Goal: Task Accomplishment & Management: Manage account settings

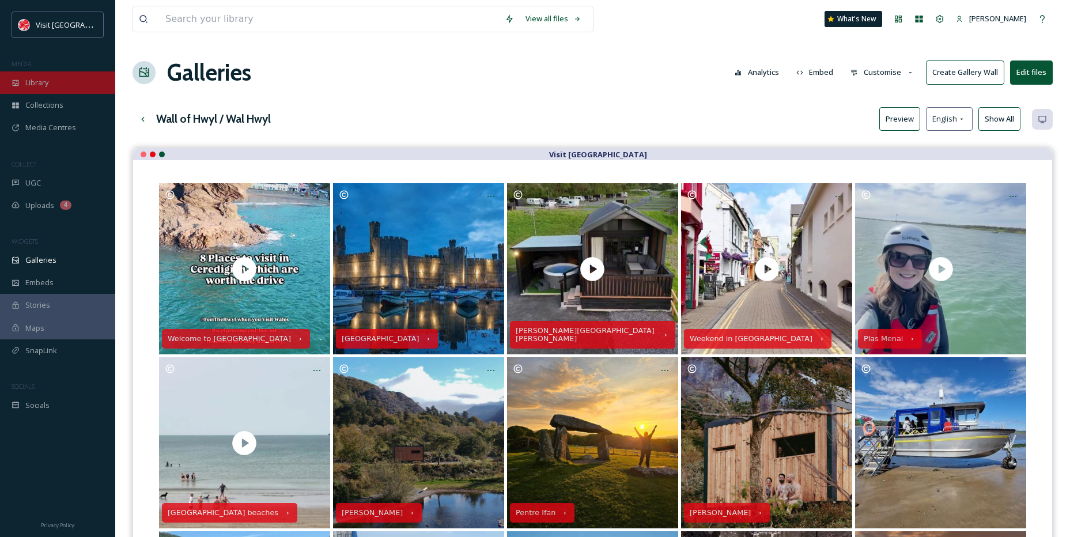
click at [62, 83] on div "Library" at bounding box center [57, 82] width 115 height 22
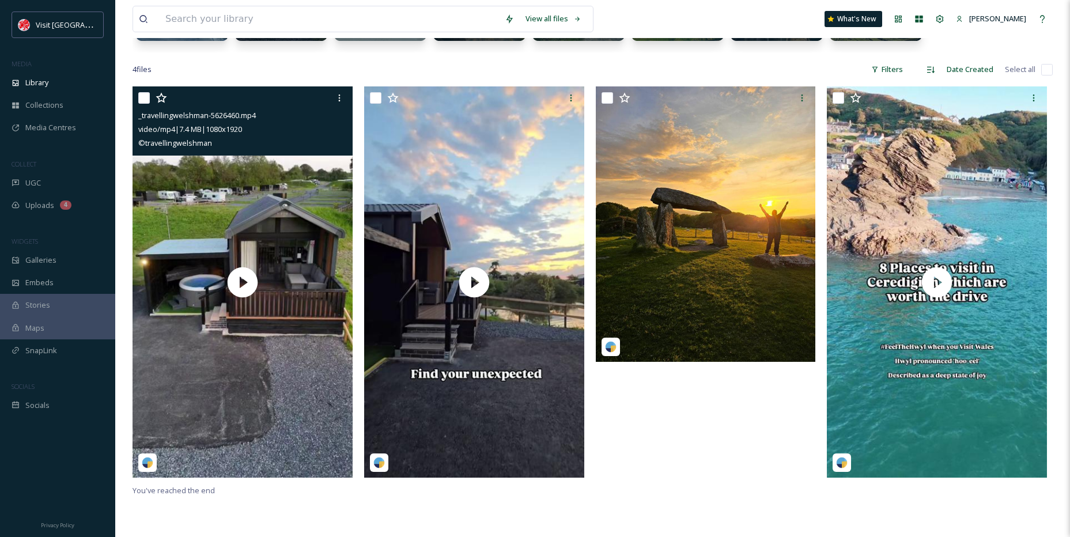
scroll to position [231, 0]
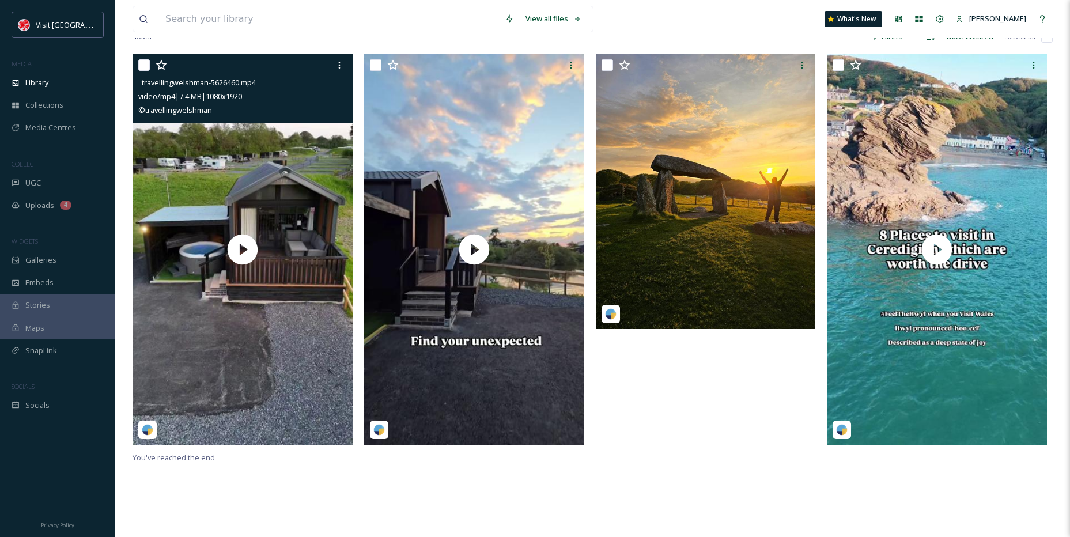
click at [143, 63] on input "checkbox" at bounding box center [144, 65] width 12 height 12
checkbox input "true"
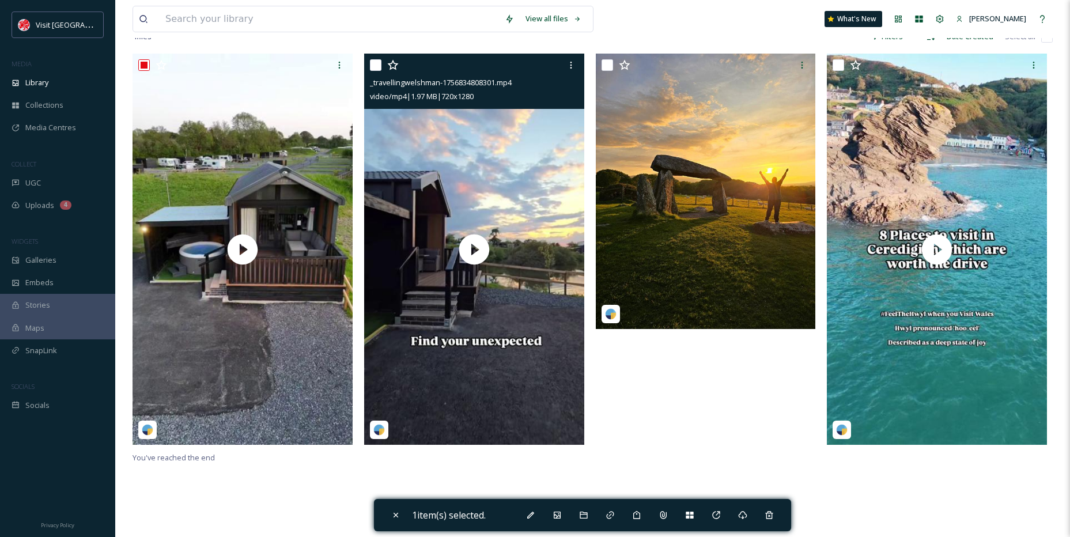
click at [373, 61] on input "checkbox" at bounding box center [376, 65] width 12 height 12
checkbox input "true"
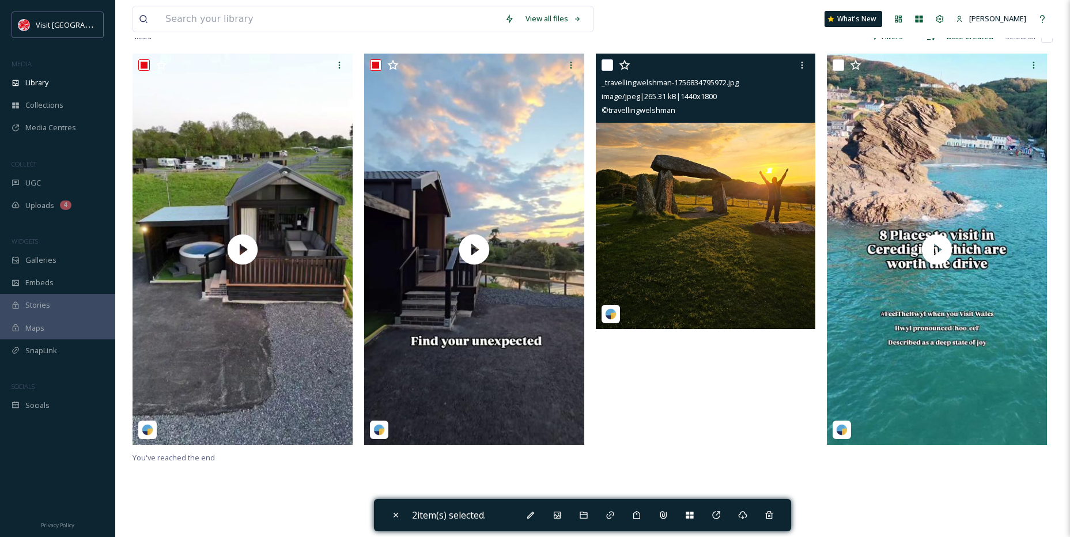
click at [608, 66] on input "checkbox" at bounding box center [608, 65] width 12 height 12
checkbox input "false"
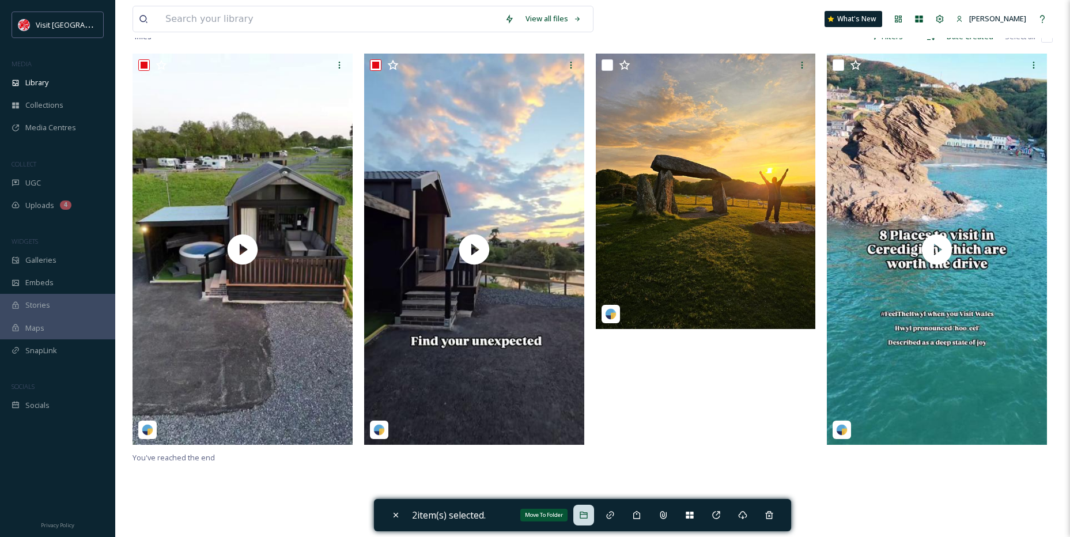
click at [587, 517] on icon at bounding box center [583, 515] width 9 height 9
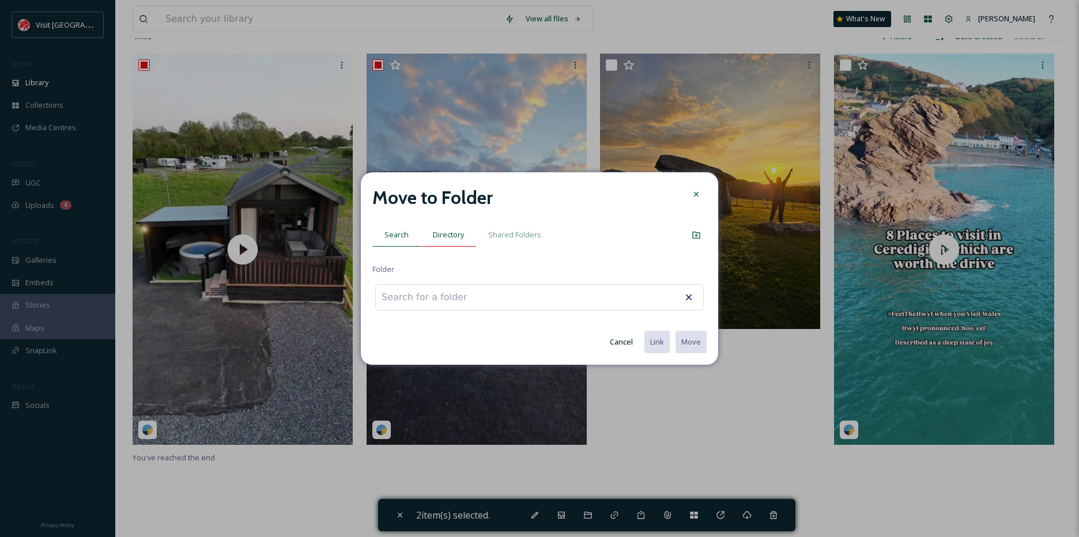
click at [456, 241] on div "Directory" at bounding box center [448, 235] width 55 height 24
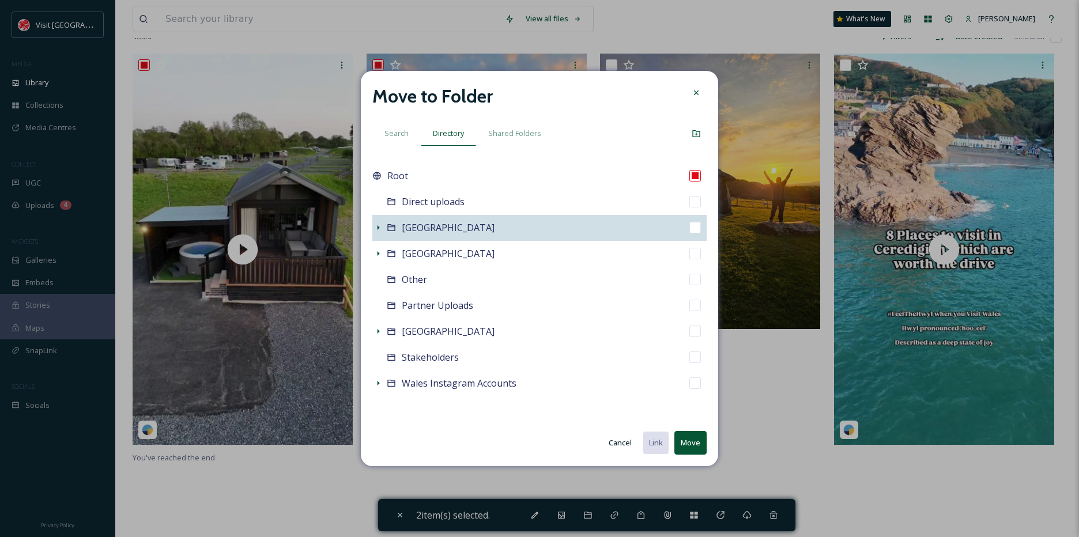
click at [384, 229] on div "[GEOGRAPHIC_DATA]" at bounding box center [539, 228] width 334 height 26
checkbox input "false"
click at [380, 229] on icon at bounding box center [377, 227] width 9 height 9
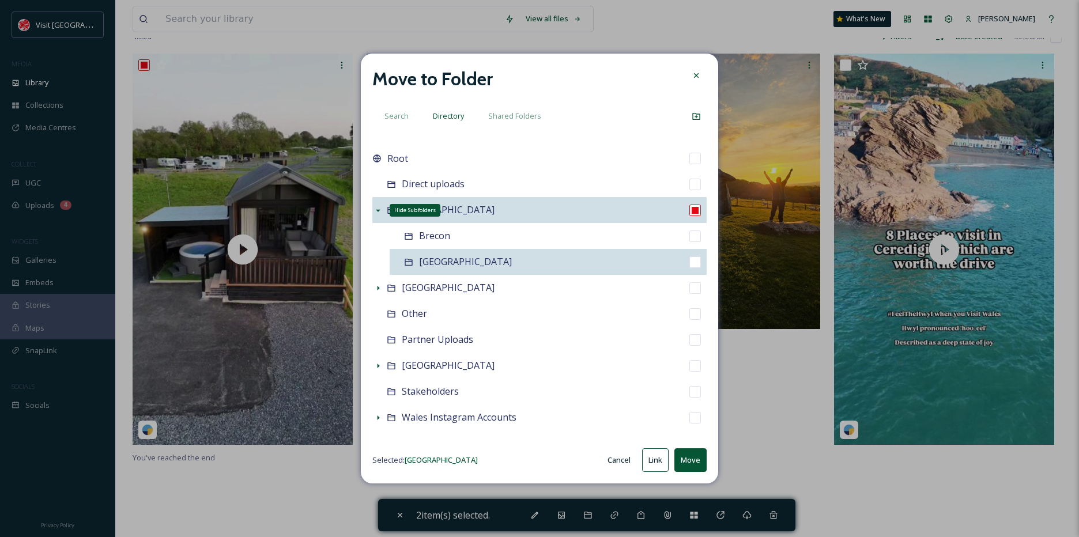
click at [440, 255] on div "[GEOGRAPHIC_DATA]" at bounding box center [465, 262] width 93 height 14
checkbox input "false"
checkbox input "true"
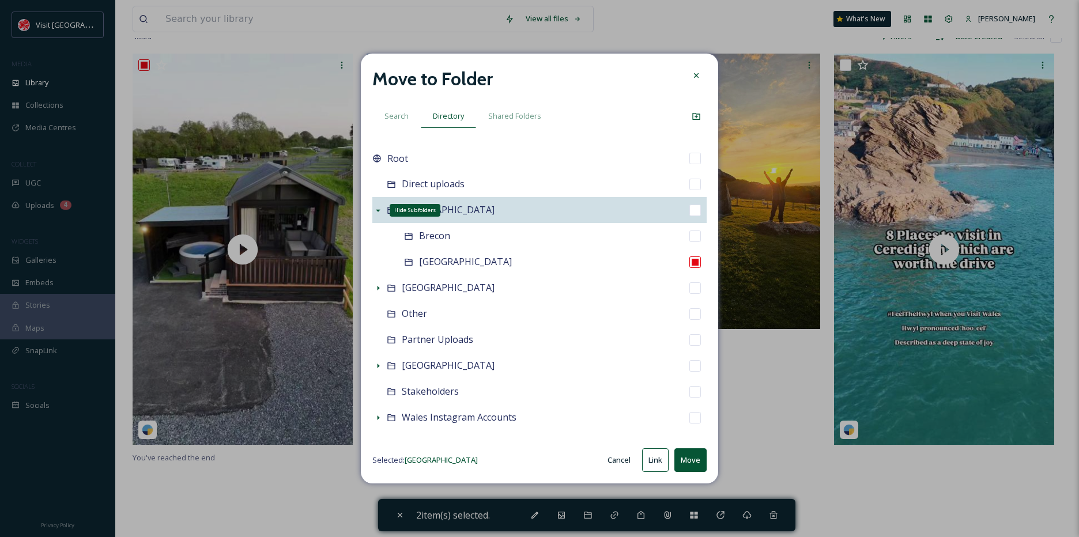
click at [697, 456] on button "Move" at bounding box center [690, 460] width 32 height 24
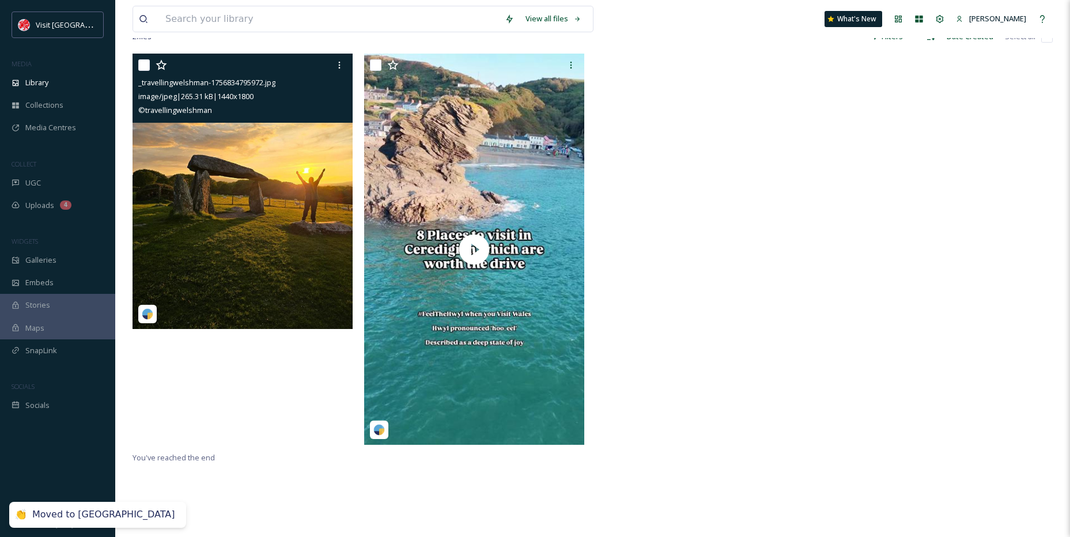
click at [140, 66] on input "checkbox" at bounding box center [144, 65] width 12 height 12
checkbox input "true"
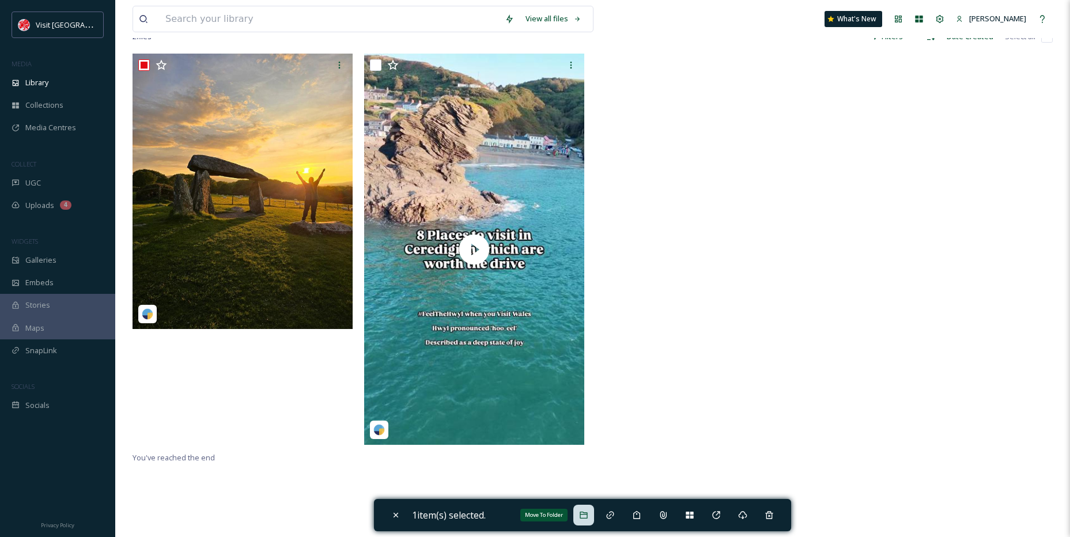
click at [588, 520] on div "Move To Folder" at bounding box center [583, 515] width 21 height 21
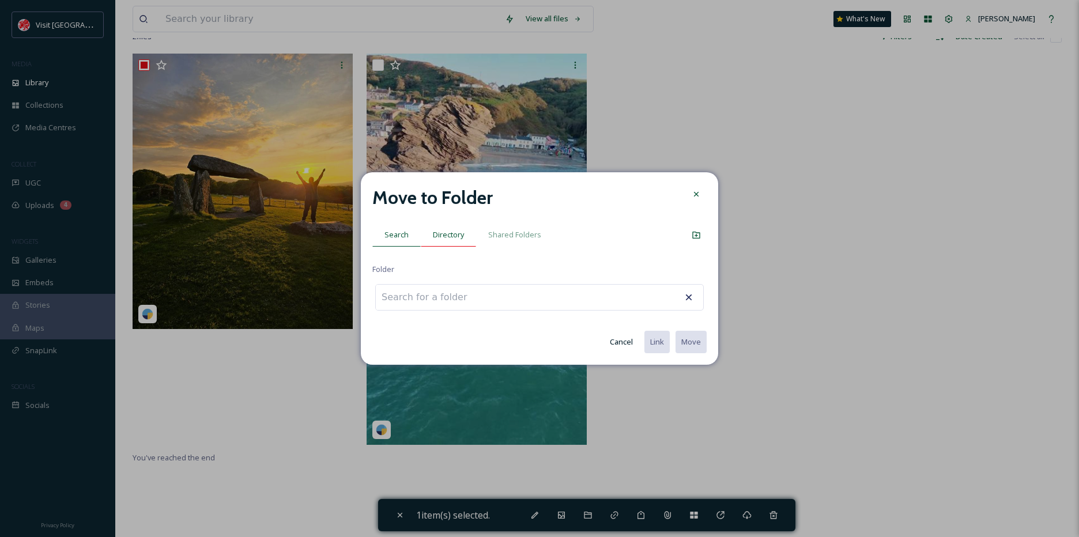
click at [454, 239] on span "Directory" at bounding box center [448, 234] width 31 height 11
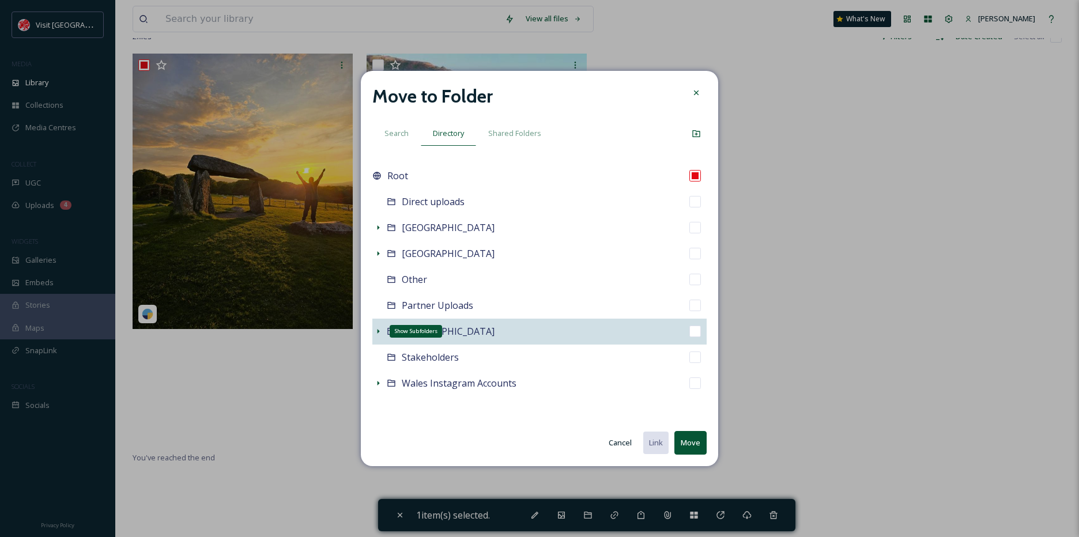
click at [382, 331] on icon at bounding box center [377, 331] width 9 height 9
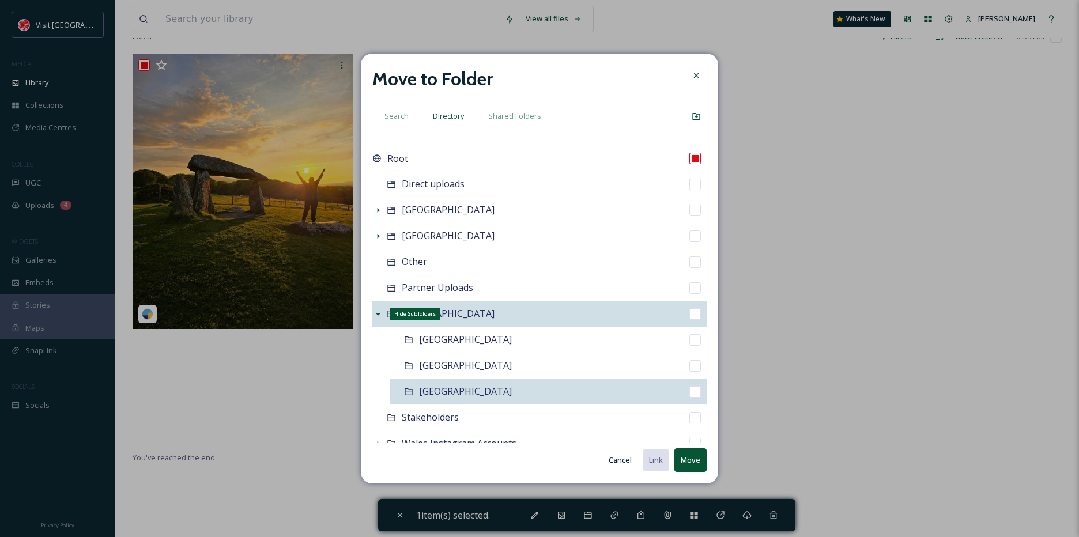
click at [434, 385] on span "[GEOGRAPHIC_DATA]" at bounding box center [465, 391] width 93 height 13
checkbox input "false"
checkbox input "true"
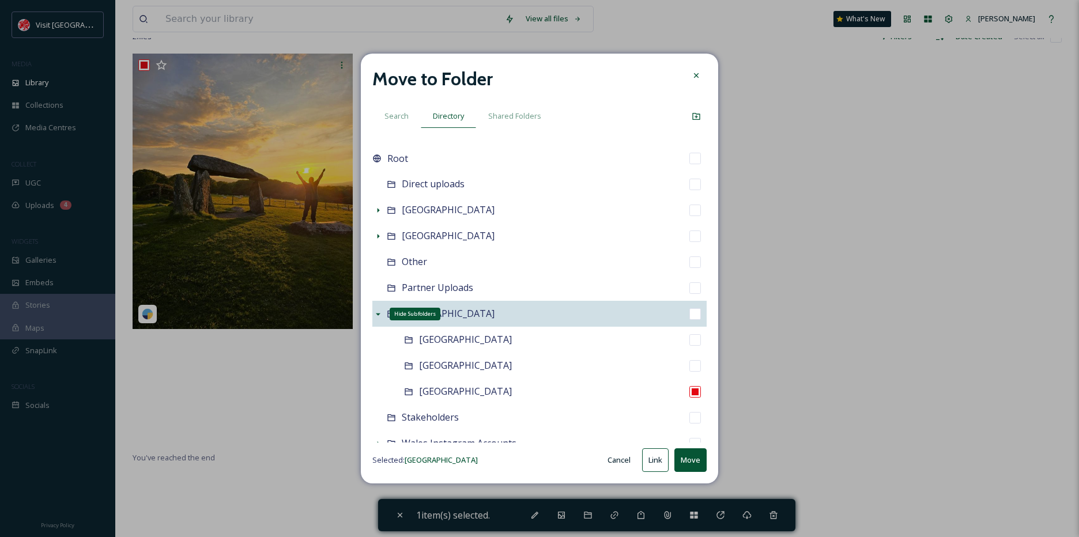
click at [691, 455] on button "Move" at bounding box center [690, 460] width 32 height 24
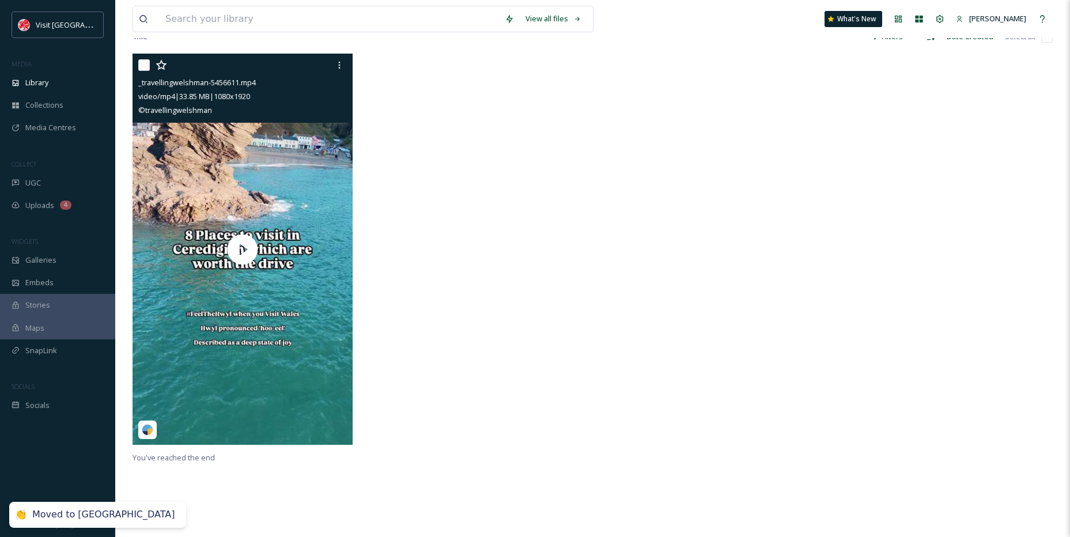
click at [143, 59] on div at bounding box center [243, 65] width 211 height 21
click at [139, 66] on input "checkbox" at bounding box center [144, 65] width 12 height 12
checkbox input "true"
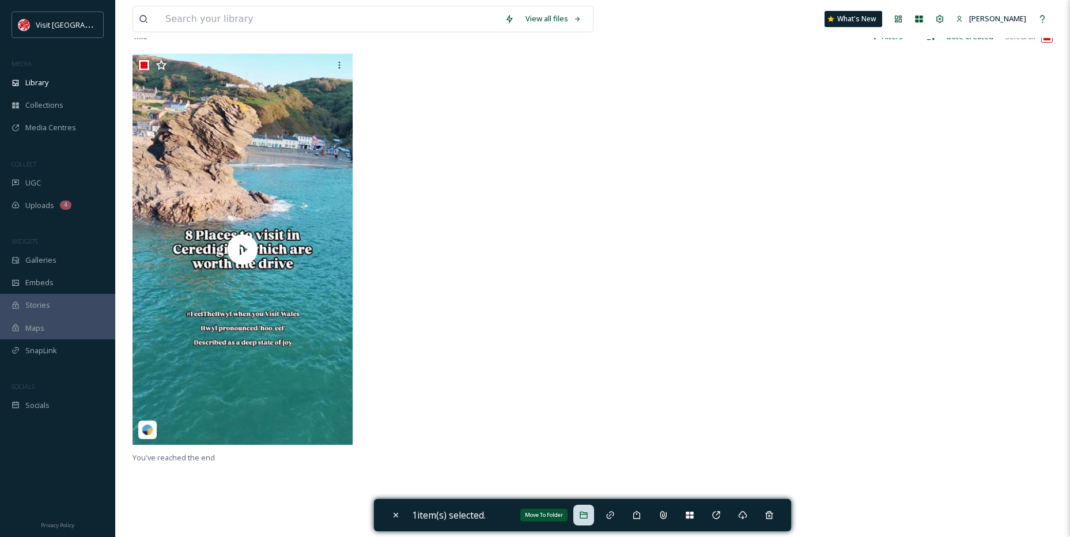
click at [580, 512] on div "Move To Folder" at bounding box center [583, 515] width 21 height 21
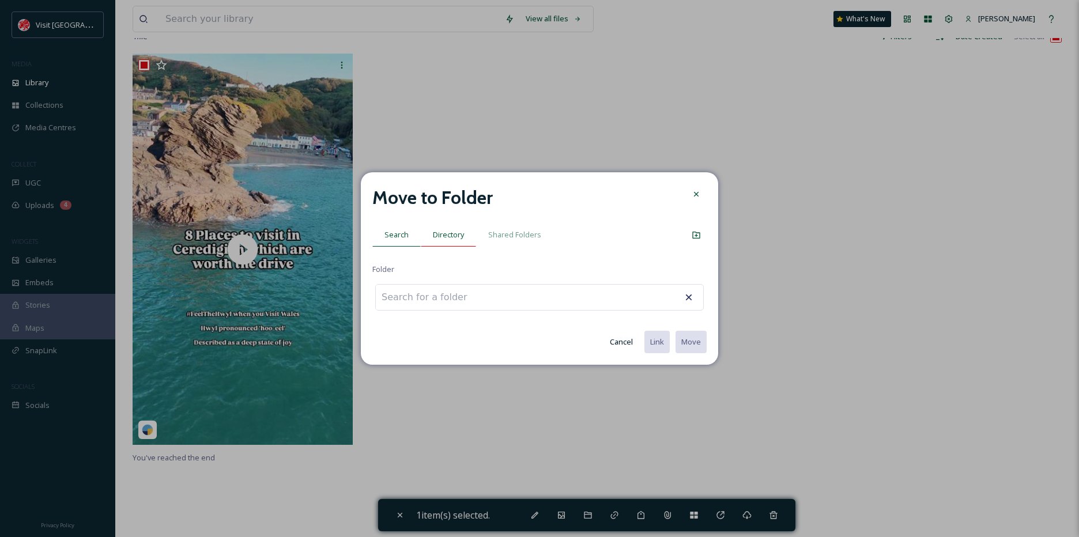
click at [464, 237] on div "Directory" at bounding box center [448, 235] width 55 height 24
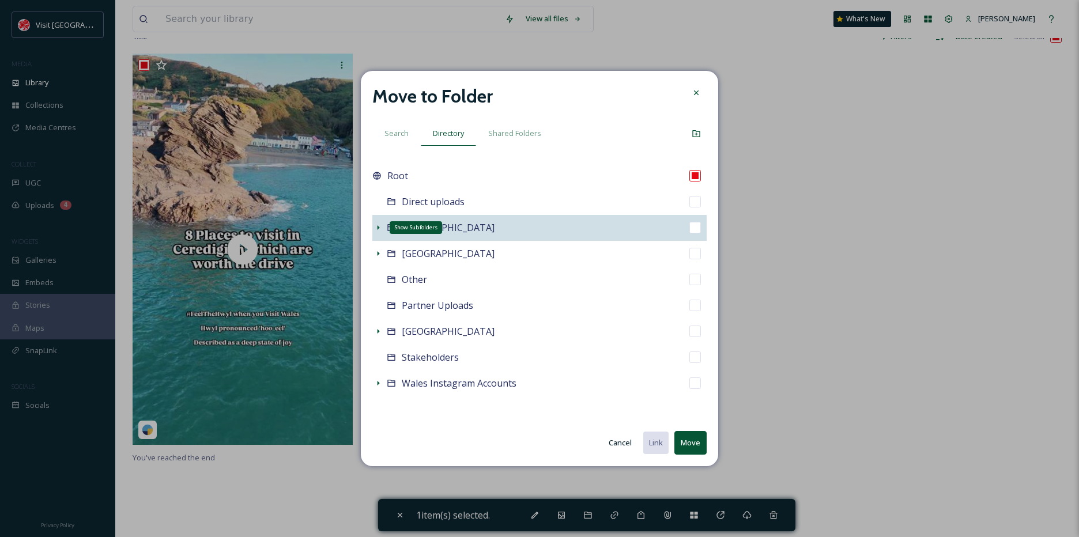
click at [379, 229] on icon at bounding box center [377, 227] width 9 height 9
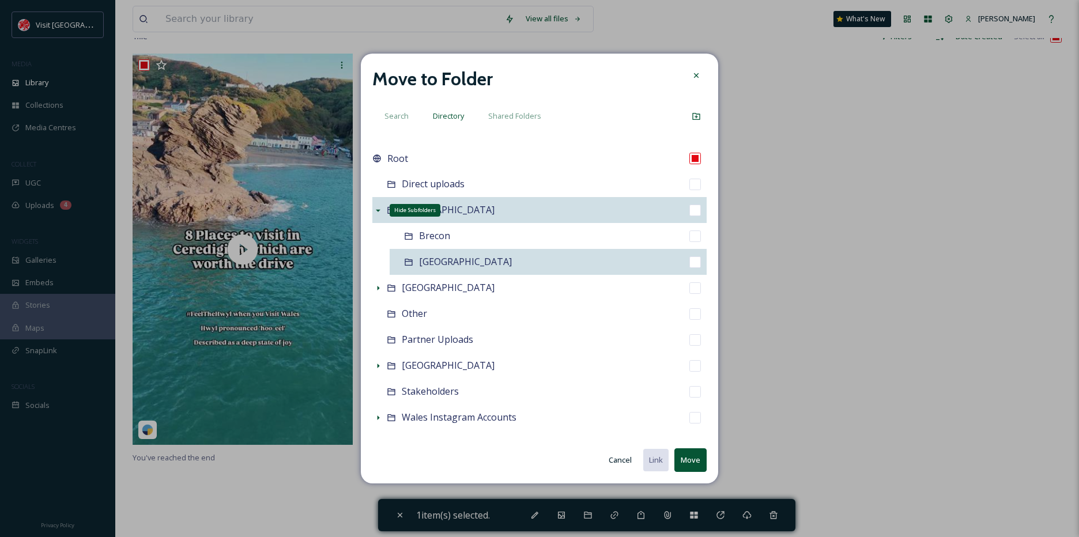
click at [453, 263] on span "[GEOGRAPHIC_DATA]" at bounding box center [465, 261] width 93 height 13
checkbox input "false"
checkbox input "true"
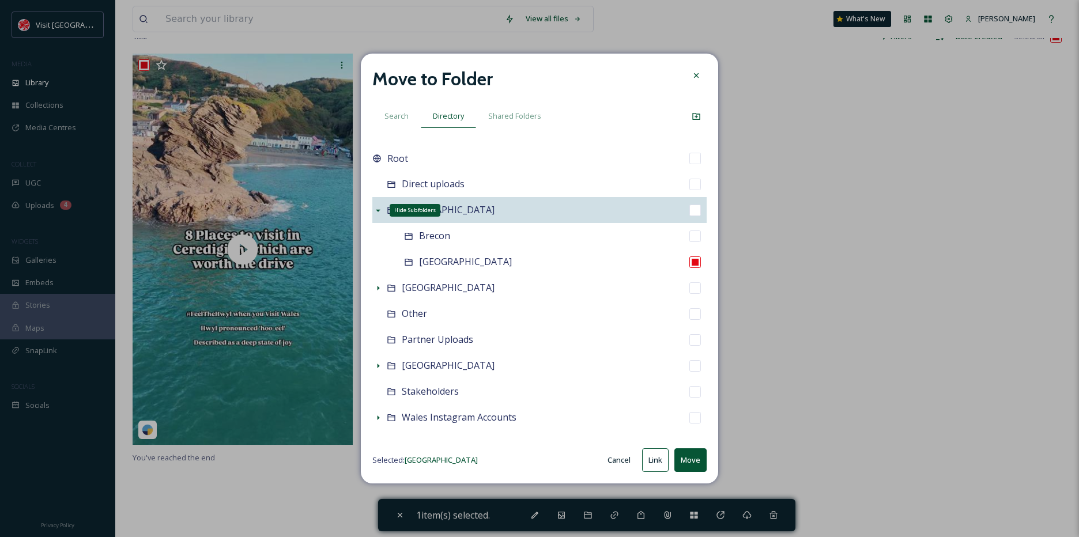
click at [697, 455] on button "Move" at bounding box center [690, 460] width 32 height 24
checkbox input "false"
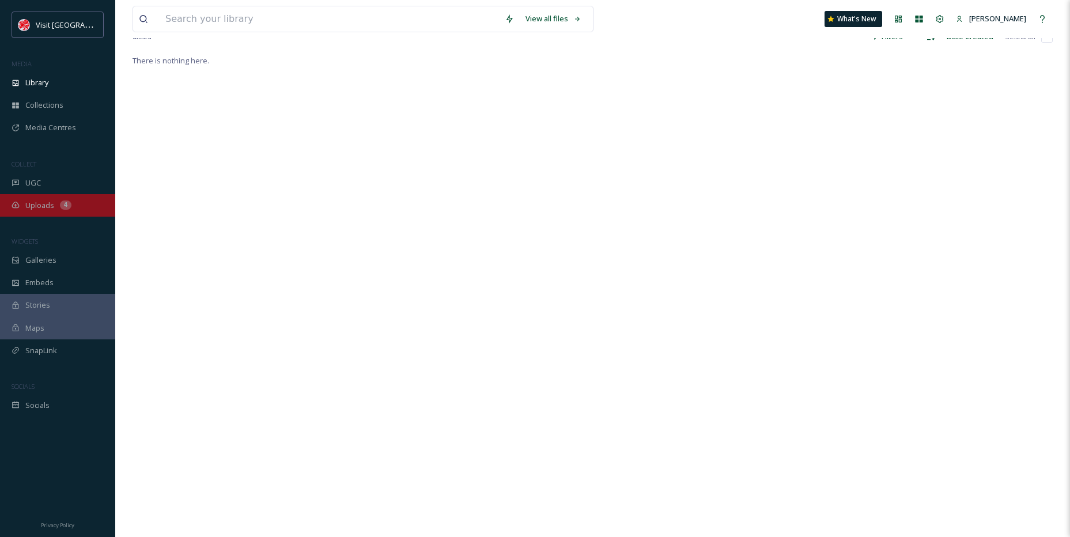
click at [41, 206] on span "Uploads" at bounding box center [39, 205] width 29 height 11
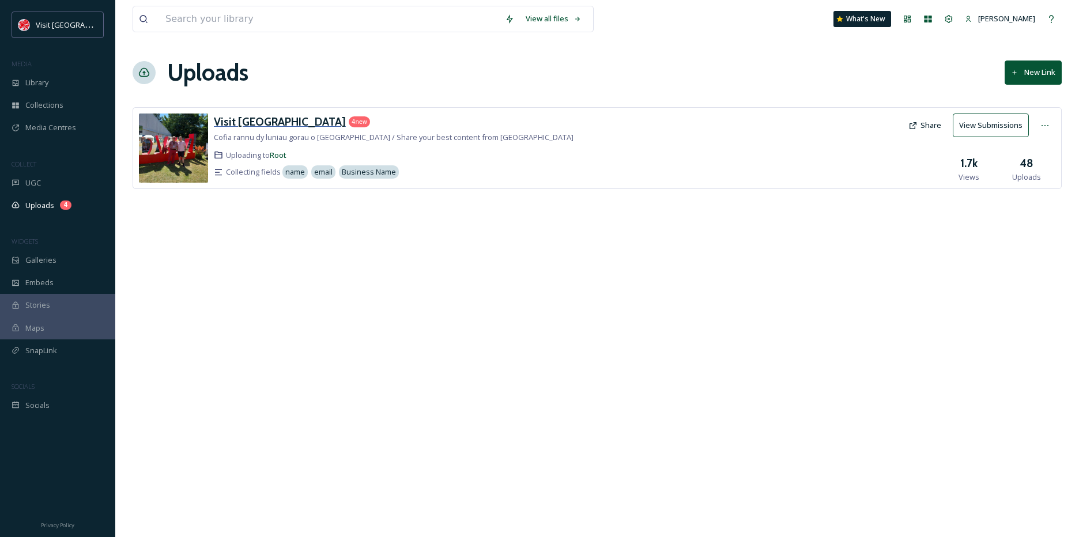
click at [263, 120] on h3 "Visit [GEOGRAPHIC_DATA]" at bounding box center [280, 122] width 132 height 14
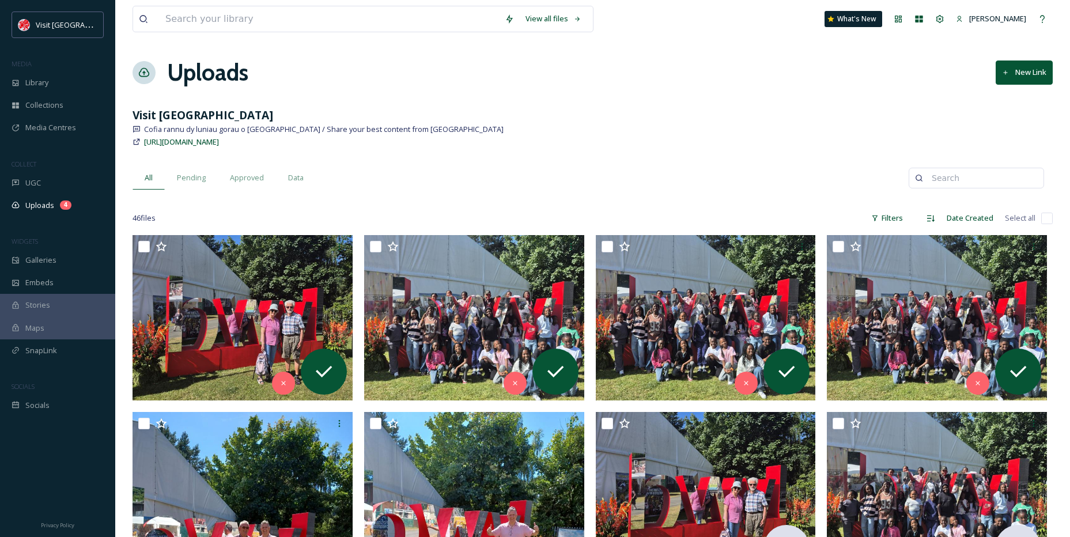
drag, startPoint x: 210, startPoint y: 479, endPoint x: 376, endPoint y: 91, distance: 422.1
